Goal: Task Accomplishment & Management: Use online tool/utility

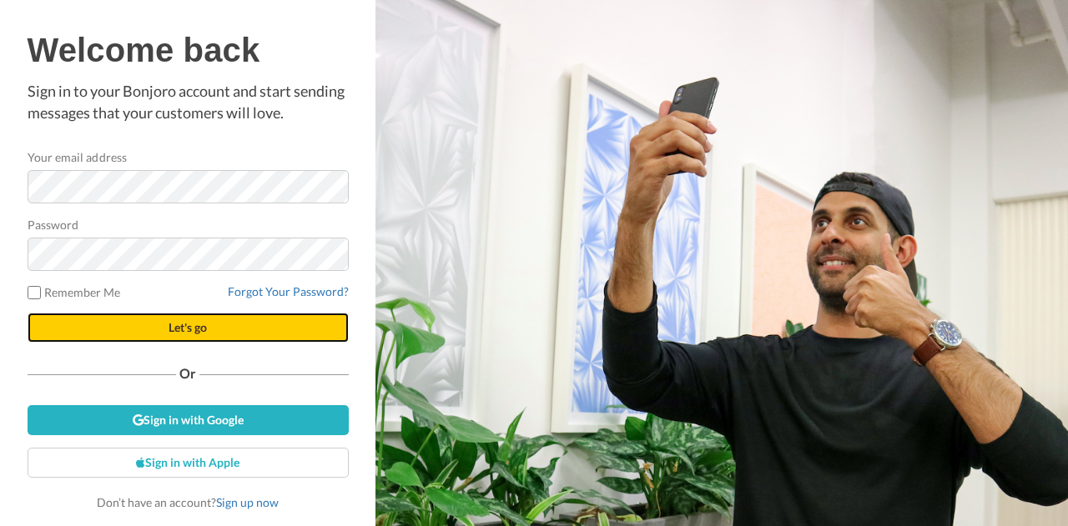
click at [176, 338] on button "Let's go" at bounding box center [188, 328] width 321 height 30
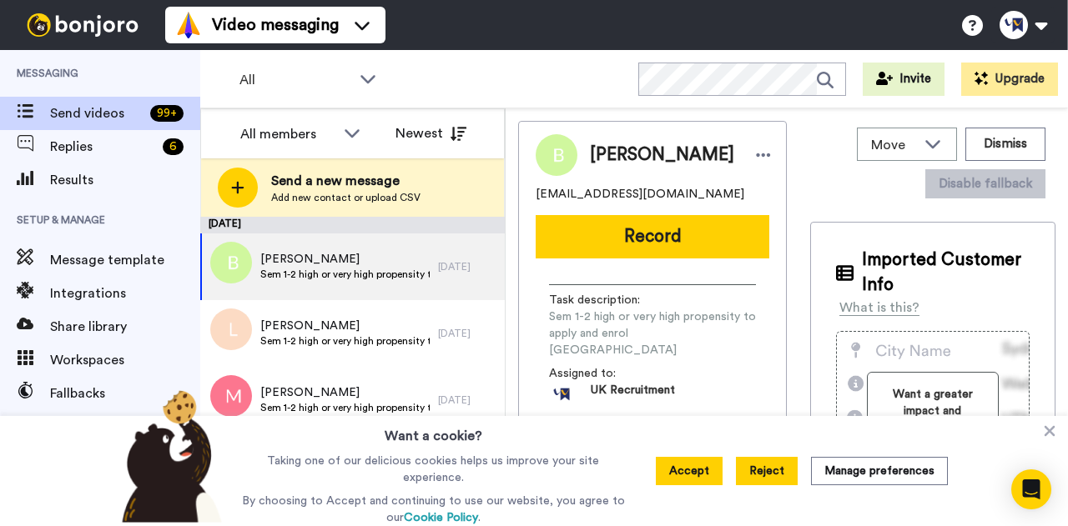
click at [763, 475] on button "Reject" at bounding box center [767, 471] width 62 height 28
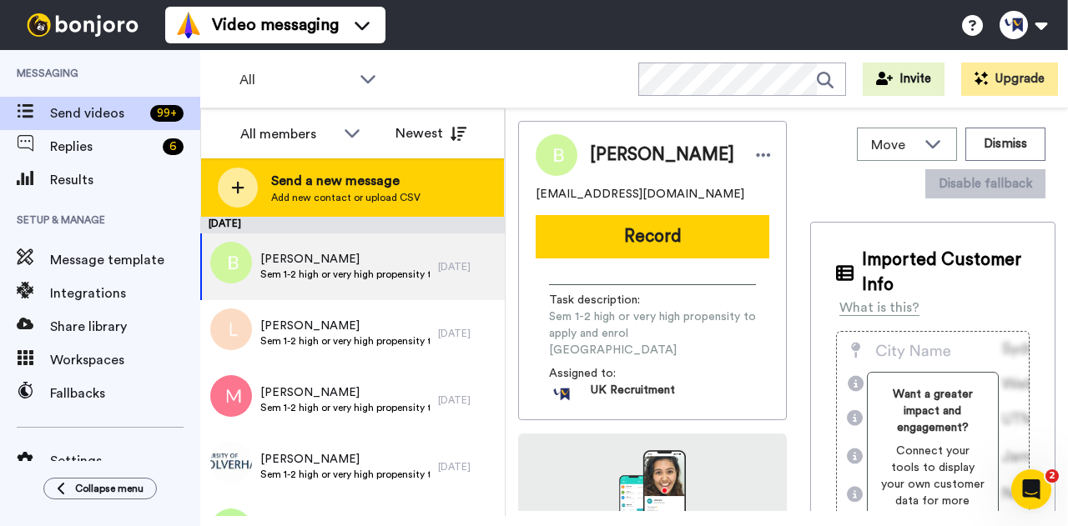
click at [374, 176] on span "Send a new message" at bounding box center [345, 181] width 149 height 20
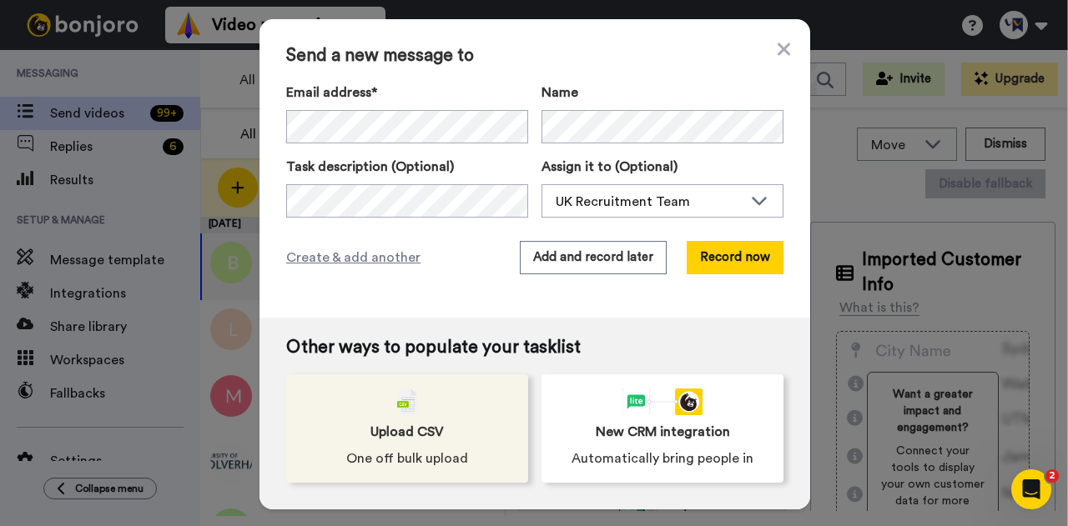
click at [434, 418] on div "Upload CSV One off bulk upload" at bounding box center [407, 429] width 242 height 108
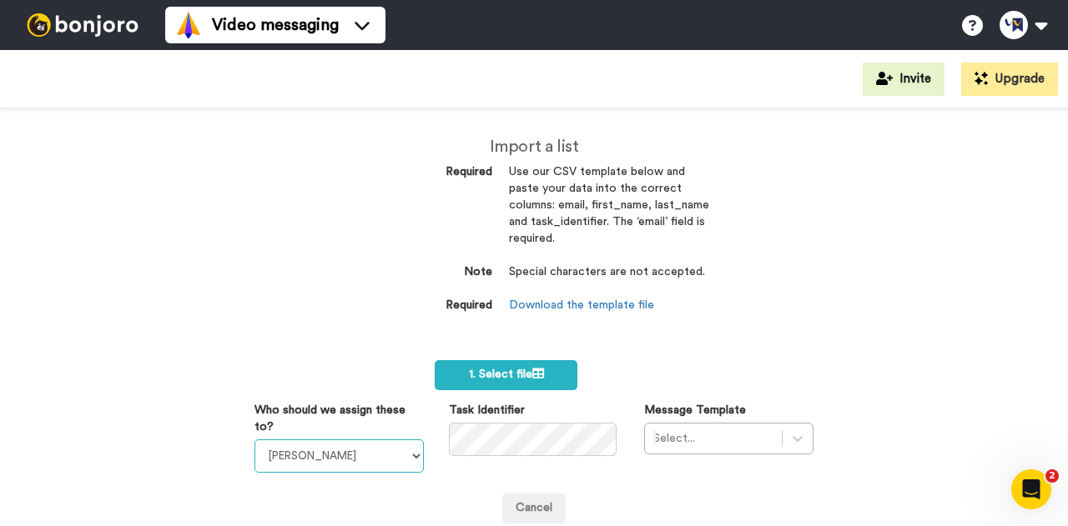
click at [391, 450] on select "Laura Wright Amarjit Duggal WLV Academic (FSE) Divandra Birla Bolutife Ademokoy…" at bounding box center [338, 456] width 169 height 33
select select "2217c12c-77ea-4271-839b-230037161a56"
click at [254, 440] on select "Laura Wright Amarjit Duggal WLV Academic (FSE) Divandra Birla Bolutife Ademokoy…" at bounding box center [338, 456] width 169 height 33
click at [709, 353] on div "Import a list Required Use our CSV template below and paste your data into the …" at bounding box center [533, 234] width 375 height 252
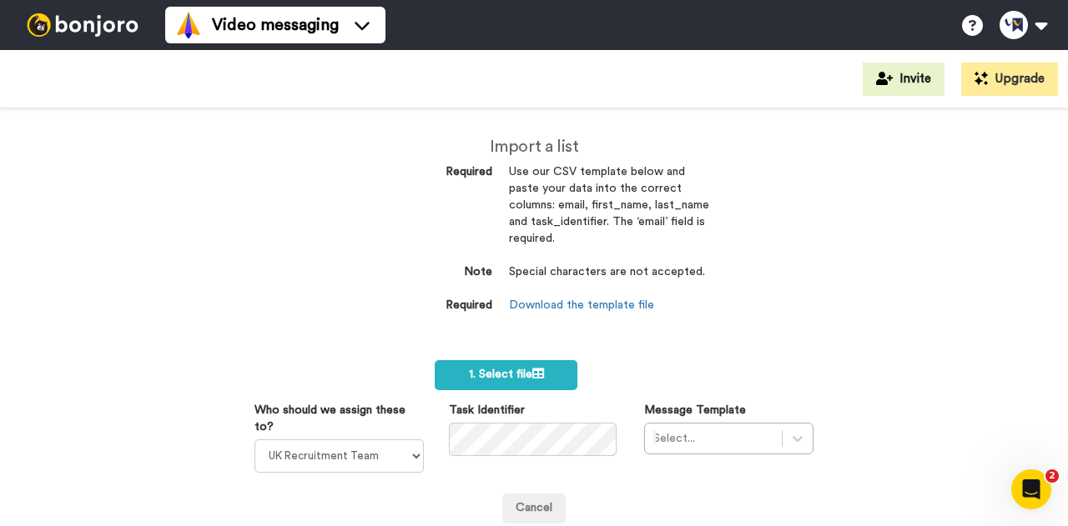
click at [871, 375] on div "Import a list Required Use our CSV template below and paste your data into the …" at bounding box center [534, 317] width 1068 height 418
click at [788, 440] on div "Select..." at bounding box center [728, 439] width 169 height 32
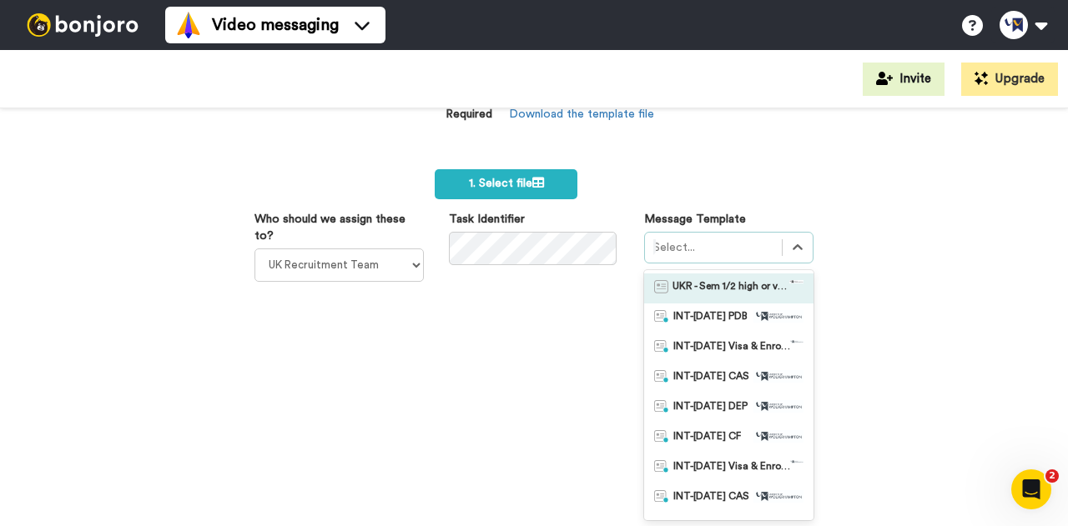
click at [731, 289] on span "UKR - Sem 1/2 high or very high propensity to apply and enrol UK" at bounding box center [730, 288] width 117 height 17
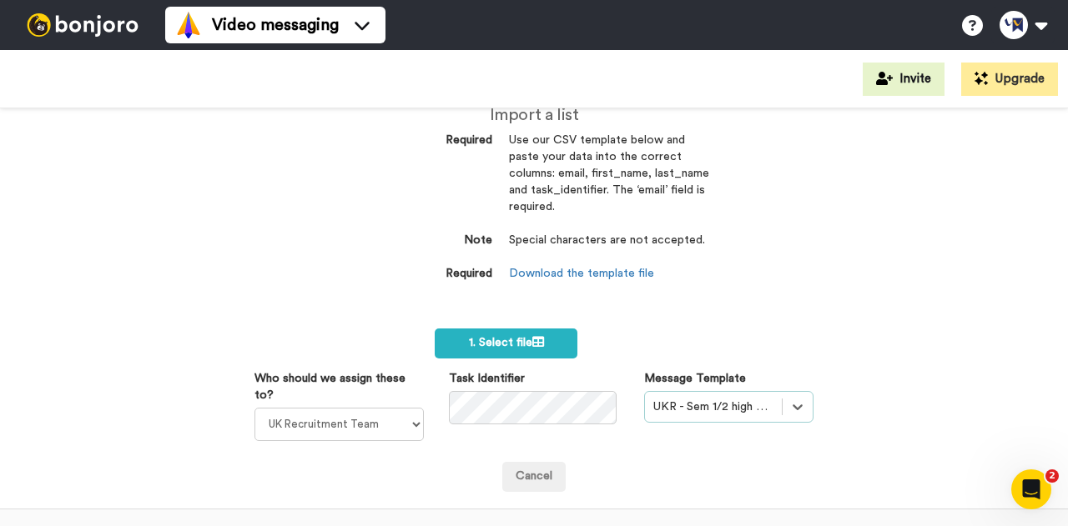
scroll to position [0, 0]
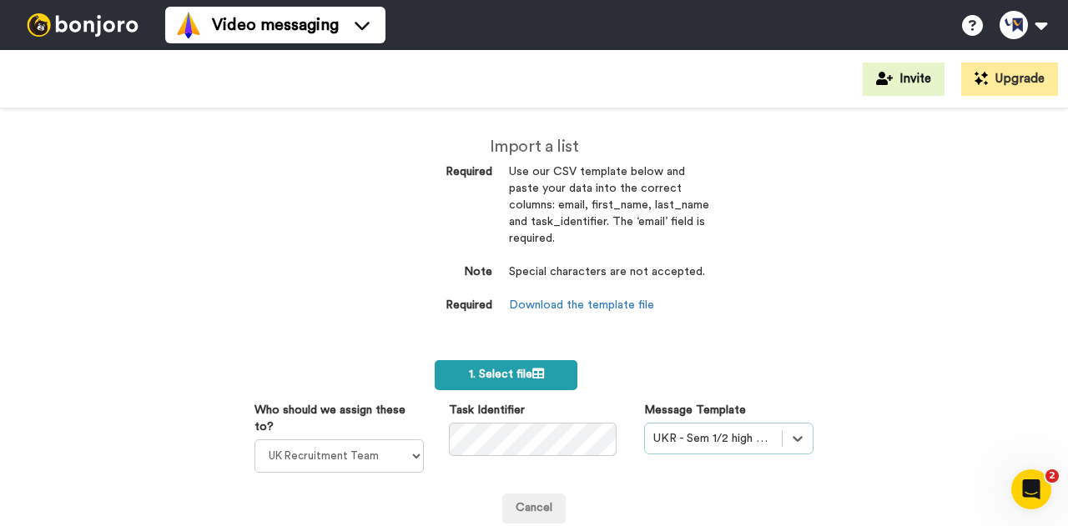
click at [529, 380] on span "1. Select file" at bounding box center [506, 375] width 75 height 12
click at [499, 387] on label "1. Select file" at bounding box center [506, 375] width 143 height 30
click at [532, 373] on icon at bounding box center [538, 374] width 12 height 12
click at [532, 374] on icon at bounding box center [538, 374] width 12 height 12
click at [557, 372] on label "1. Select file" at bounding box center [506, 375] width 143 height 30
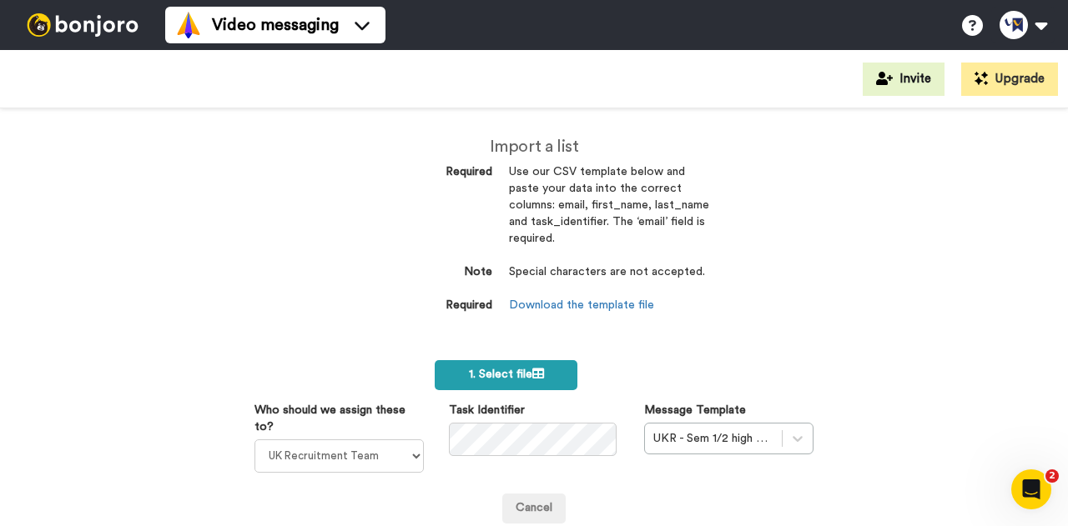
click at [522, 367] on label "1. Select file" at bounding box center [506, 375] width 143 height 30
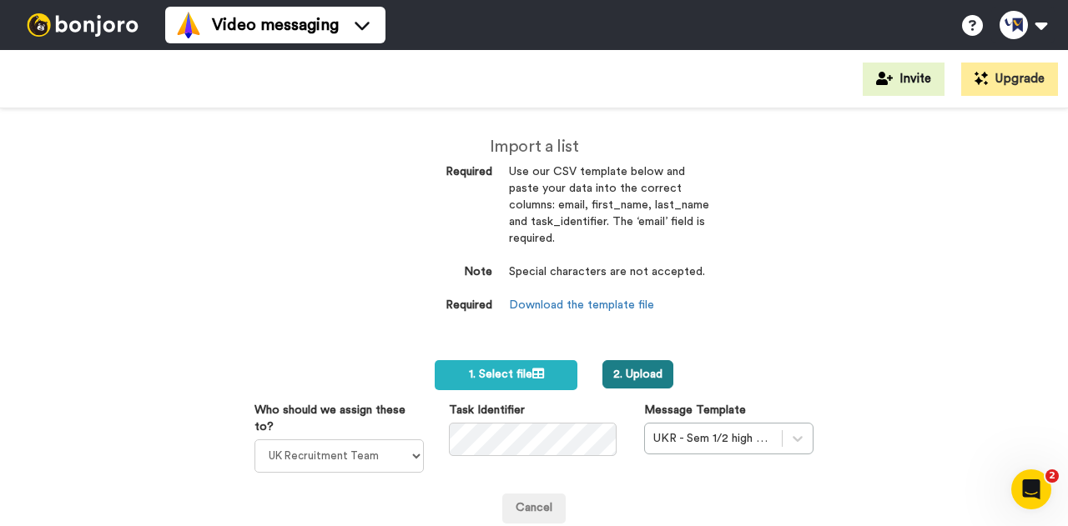
click at [645, 371] on button "2. Upload" at bounding box center [637, 374] width 71 height 28
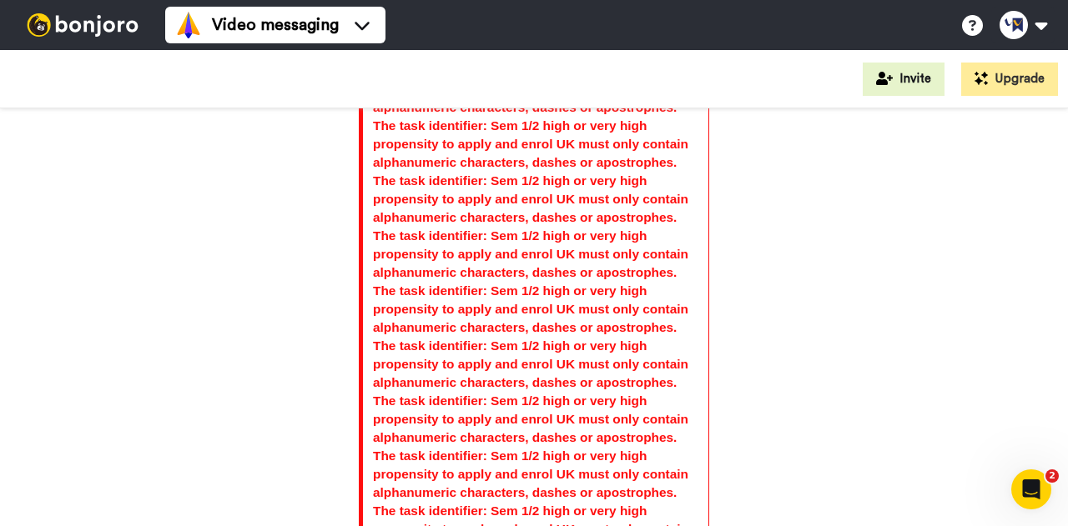
scroll to position [8007, 0]
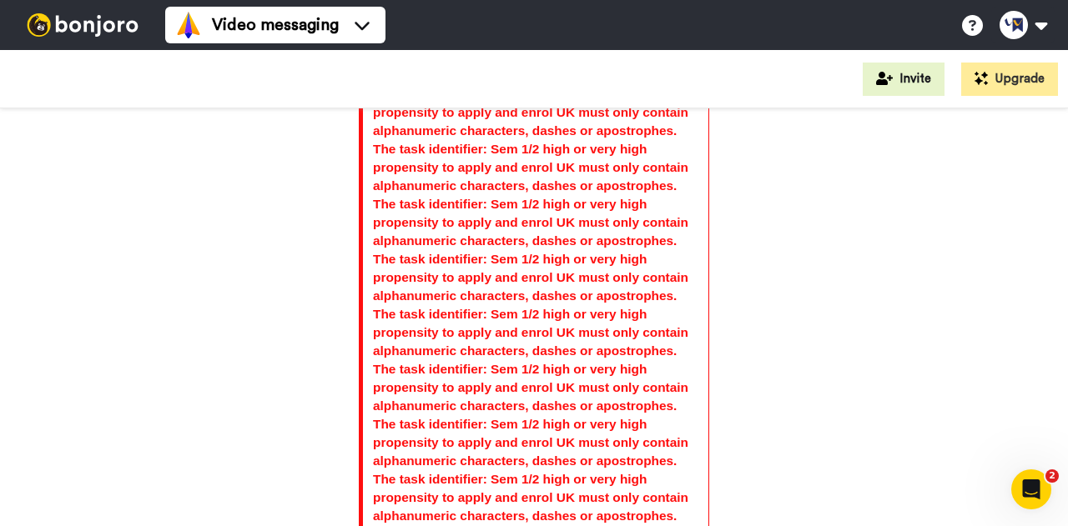
drag, startPoint x: 738, startPoint y: 280, endPoint x: 797, endPoint y: 263, distance: 61.0
click at [797, 263] on div "The last name: OÃ¢â‚¬â„¢Nyons must only contain alphanumeric characters, dashes…" at bounding box center [534, 317] width 1068 height 418
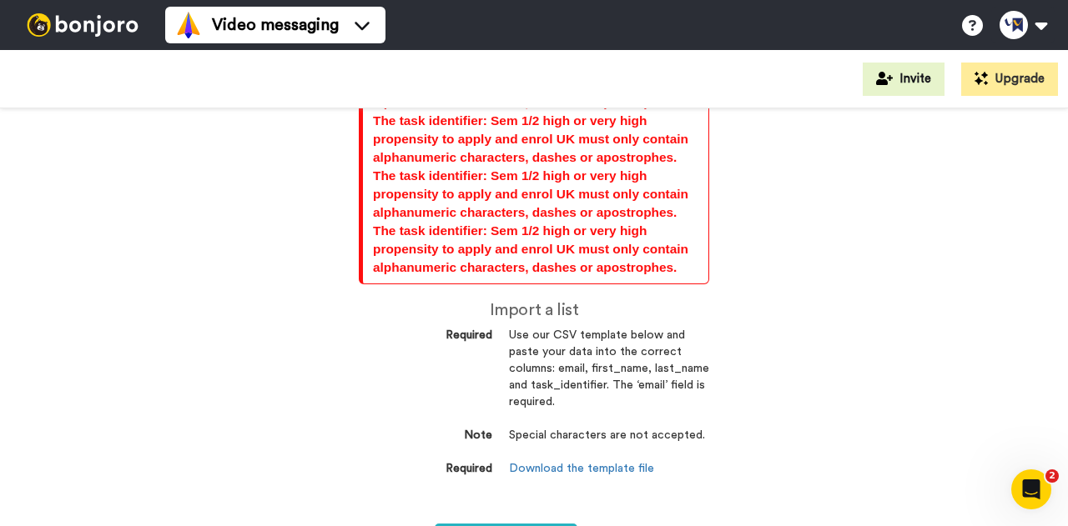
scroll to position [11117, 0]
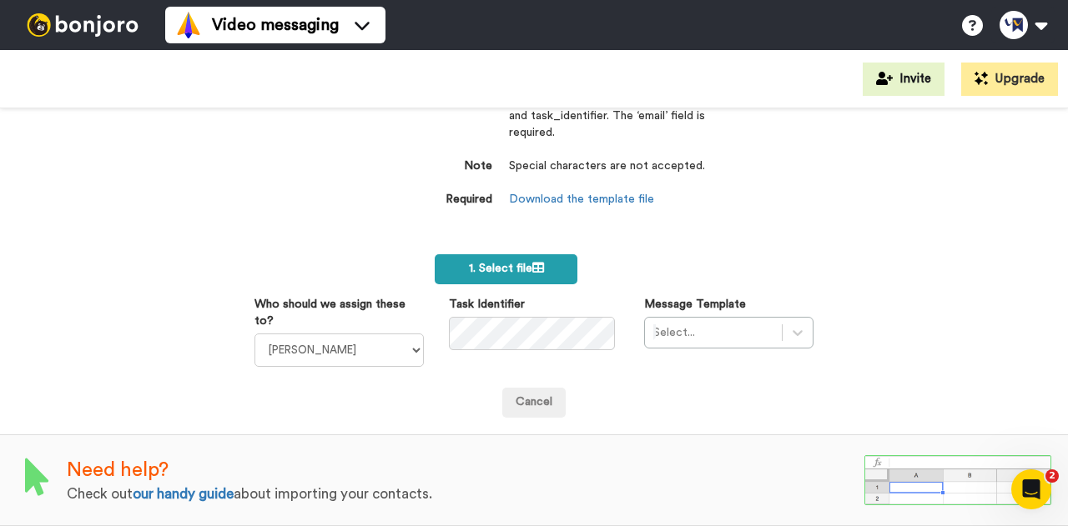
click at [539, 263] on label "1. Select file" at bounding box center [506, 269] width 143 height 30
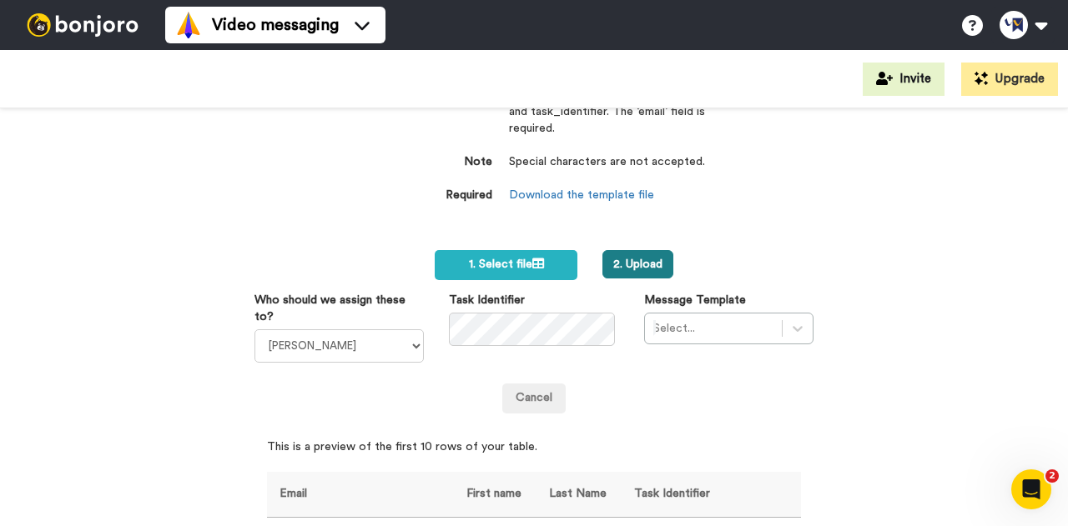
click at [624, 261] on button "2. Upload" at bounding box center [637, 264] width 71 height 28
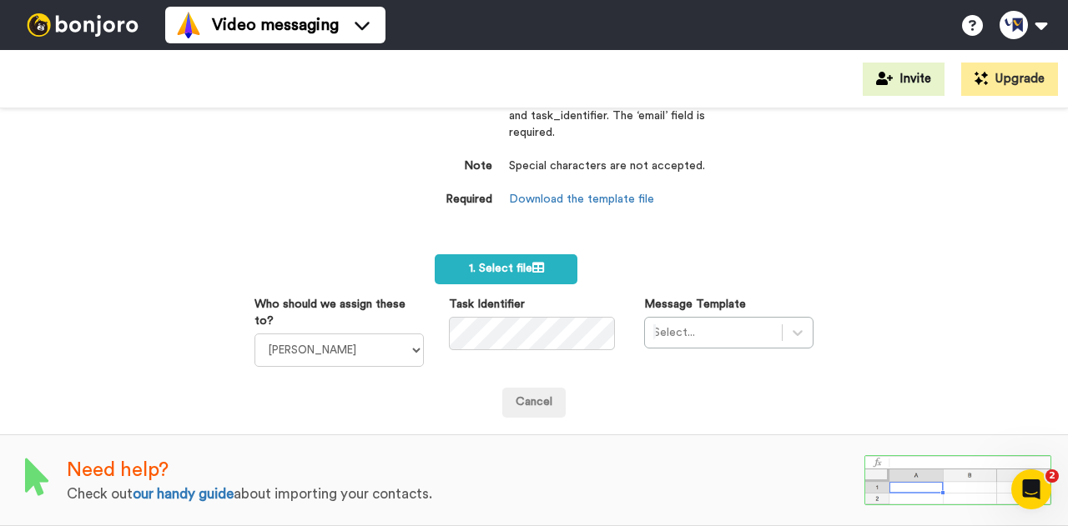
scroll to position [14599, 0]
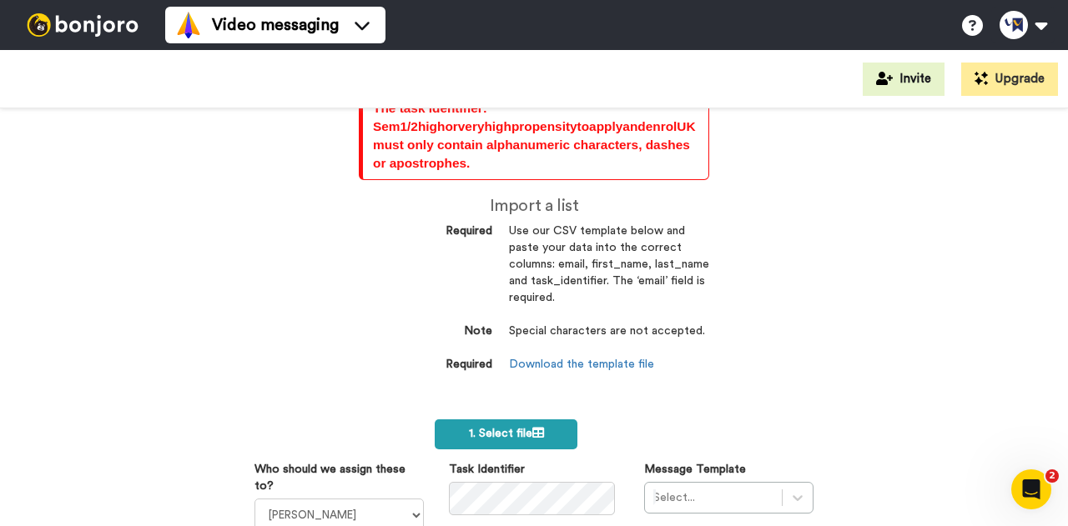
click at [510, 420] on label "1. Select file" at bounding box center [506, 435] width 143 height 30
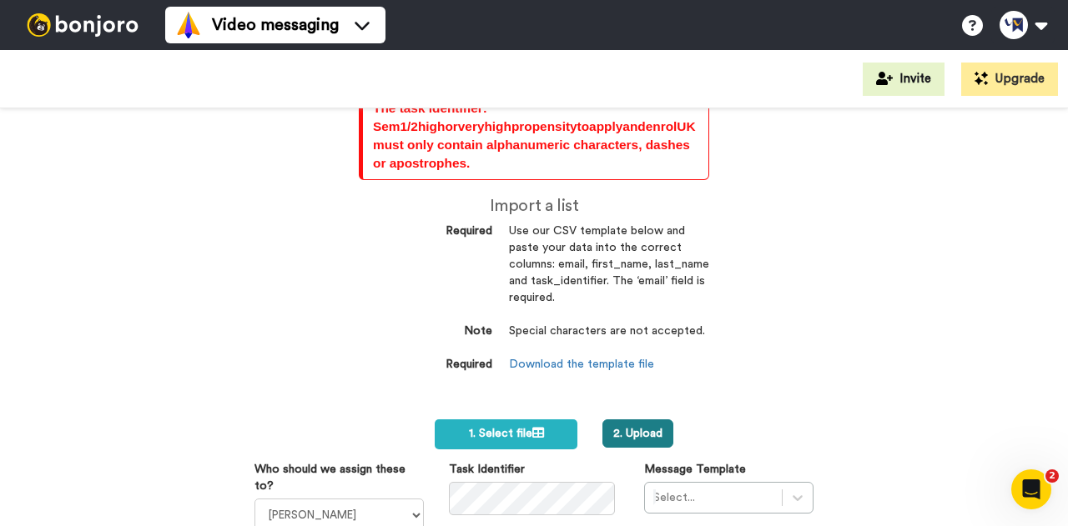
click at [633, 427] on button "2. Upload" at bounding box center [637, 434] width 71 height 28
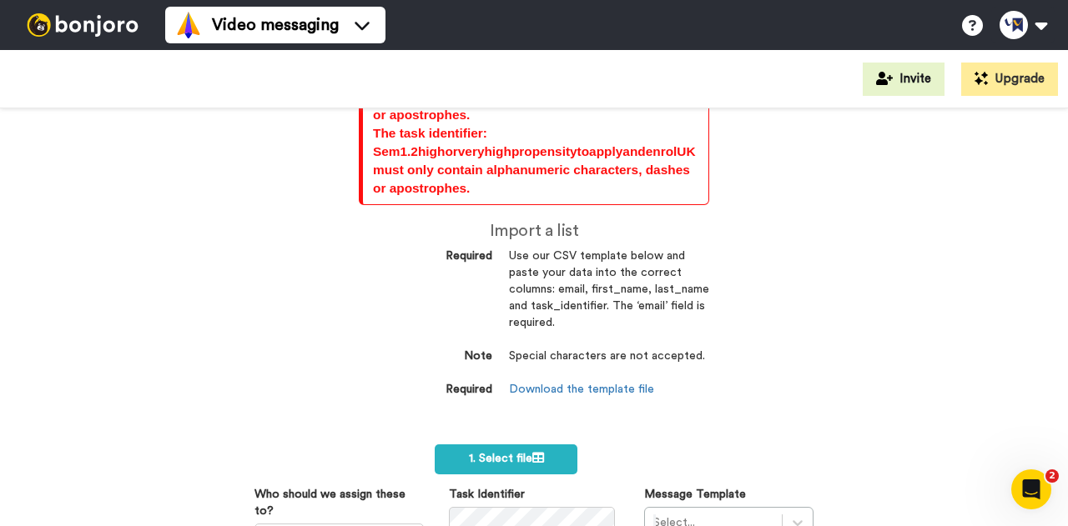
scroll to position [14766, 0]
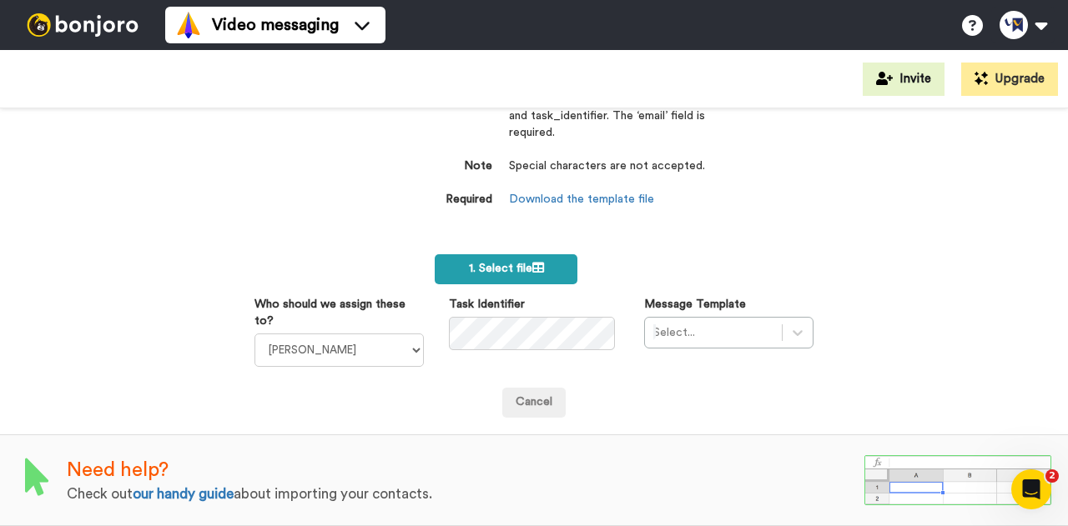
click at [472, 263] on span "1. Select file" at bounding box center [506, 269] width 75 height 12
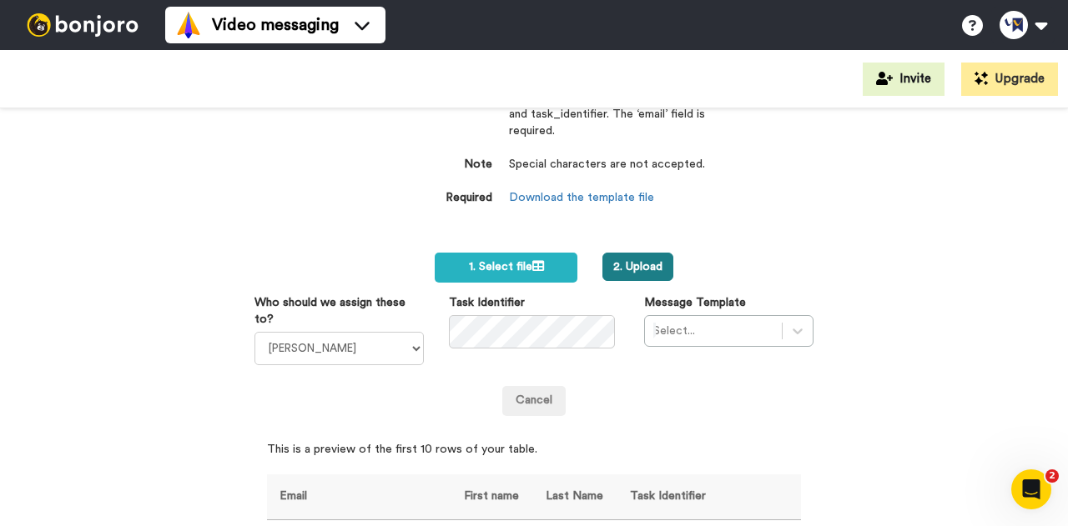
click at [621, 263] on button "2. Upload" at bounding box center [637, 267] width 71 height 28
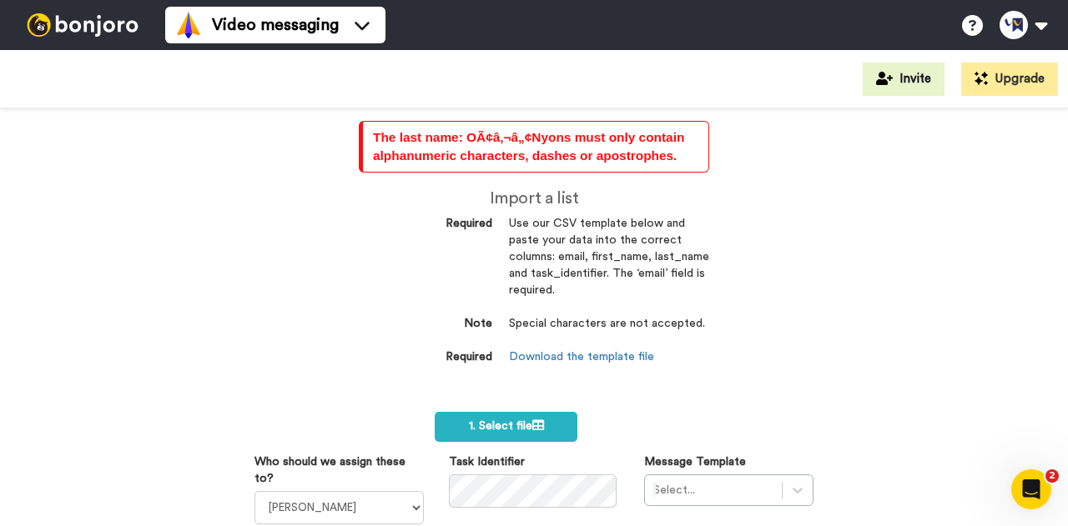
drag, startPoint x: 534, startPoint y: 435, endPoint x: 595, endPoint y: 396, distance: 72.0
click at [534, 435] on label "1. Select file" at bounding box center [506, 427] width 143 height 30
click at [644, 434] on button "2. Upload" at bounding box center [637, 426] width 71 height 28
